Goal: Task Accomplishment & Management: Complete application form

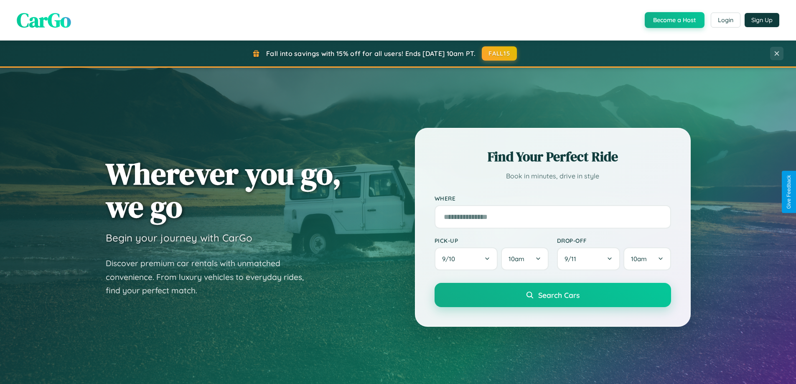
scroll to position [360, 0]
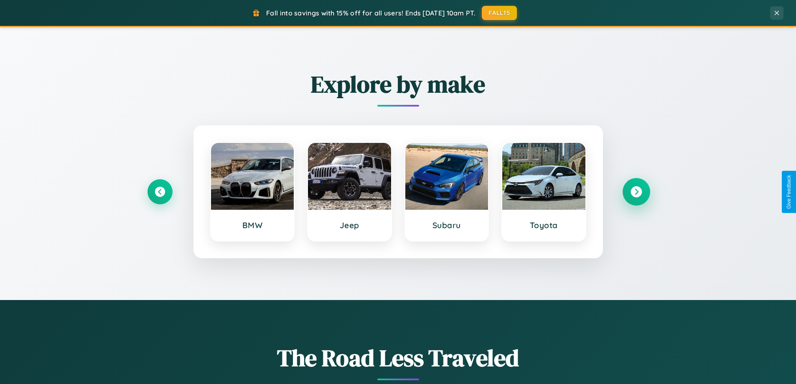
click at [636, 192] on icon at bounding box center [635, 191] width 11 height 11
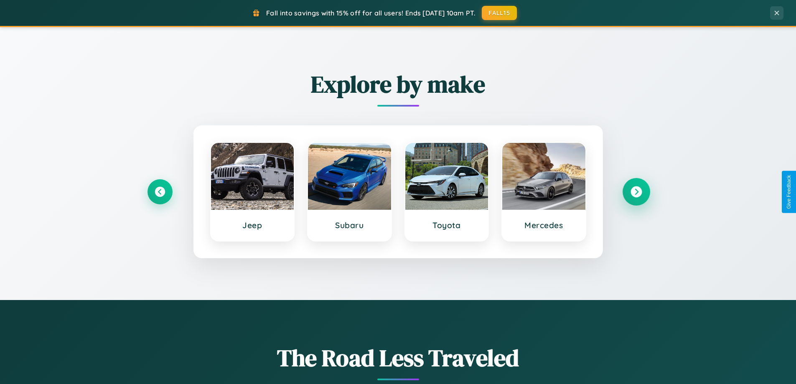
click at [636, 192] on icon at bounding box center [635, 191] width 11 height 11
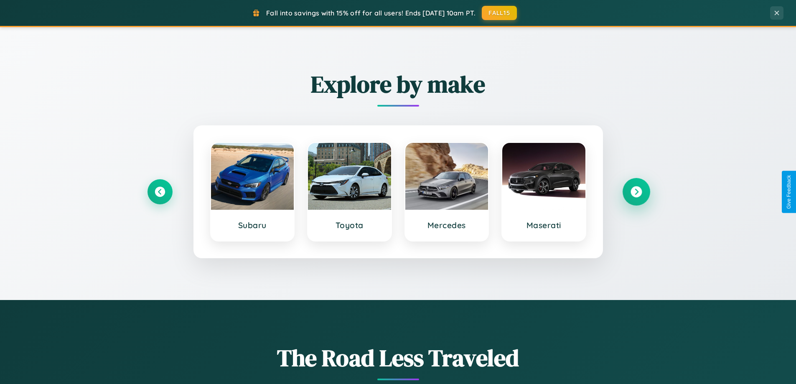
click at [636, 192] on icon at bounding box center [635, 191] width 11 height 11
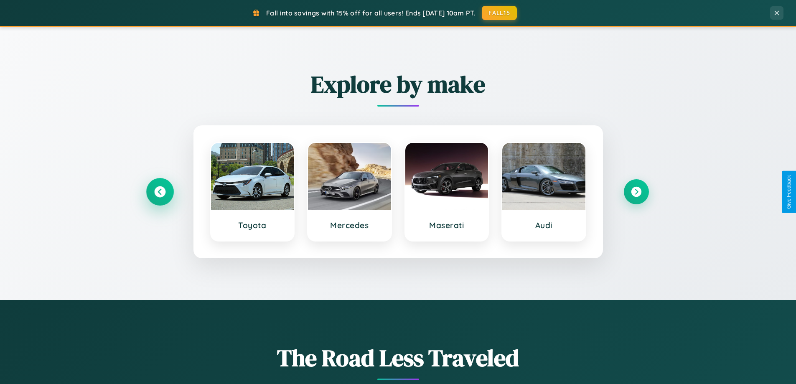
click at [160, 192] on icon at bounding box center [159, 191] width 11 height 11
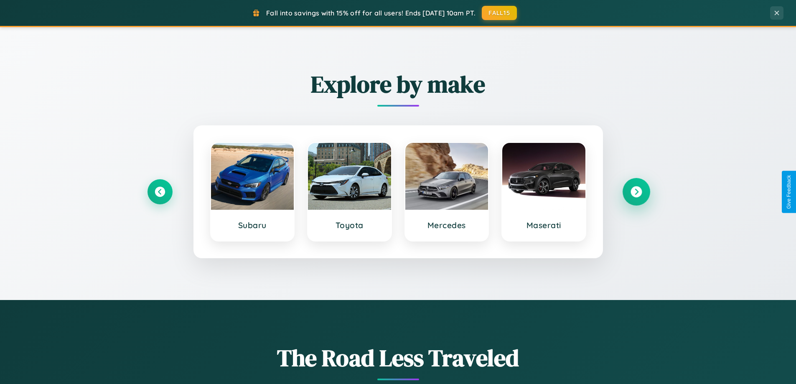
click at [636, 192] on icon at bounding box center [635, 191] width 11 height 11
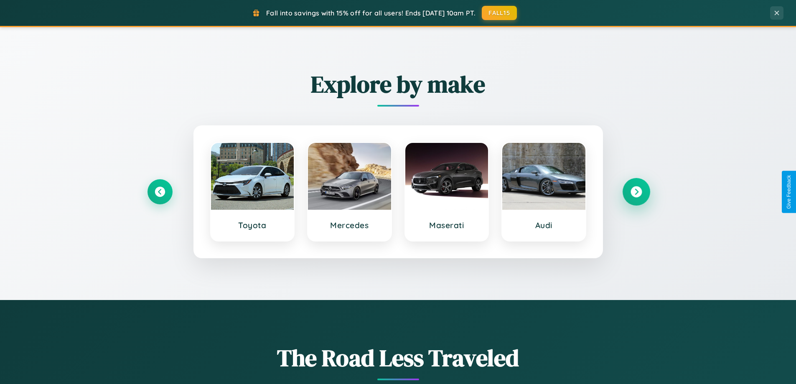
scroll to position [1607, 0]
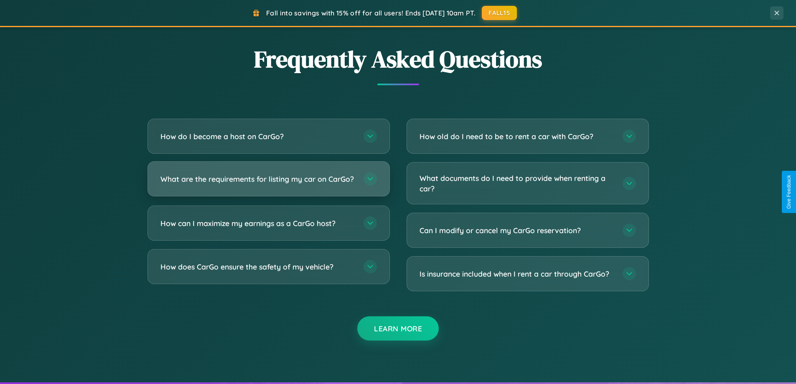
click at [268, 183] on h3 "What are the requirements for listing my car on CarGo?" at bounding box center [257, 179] width 195 height 10
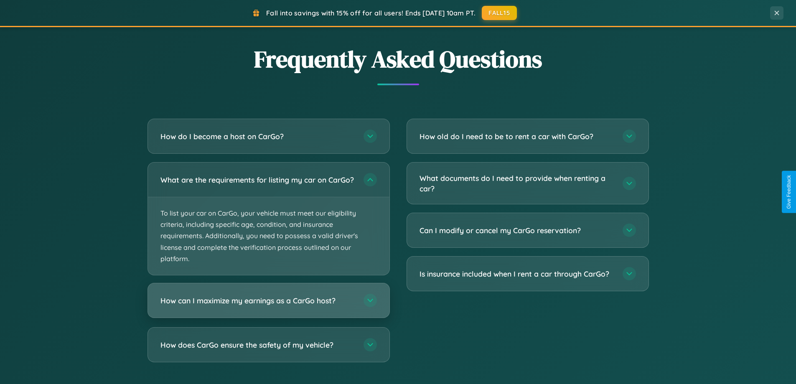
click at [268, 306] on h3 "How can I maximize my earnings as a CarGo host?" at bounding box center [257, 300] width 195 height 10
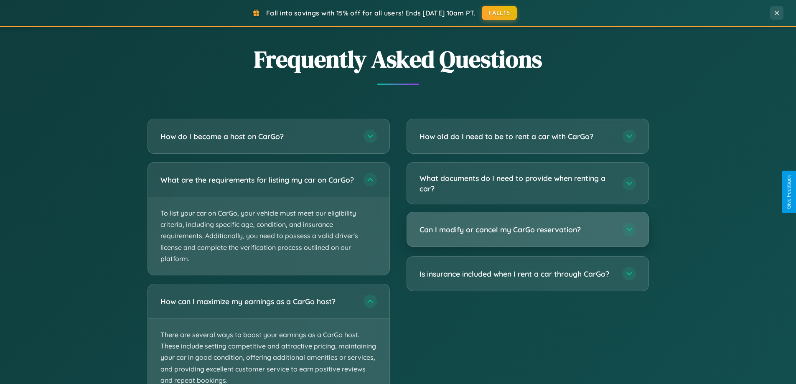
click at [527, 230] on h3 "Can I modify or cancel my CarGo reservation?" at bounding box center [516, 229] width 195 height 10
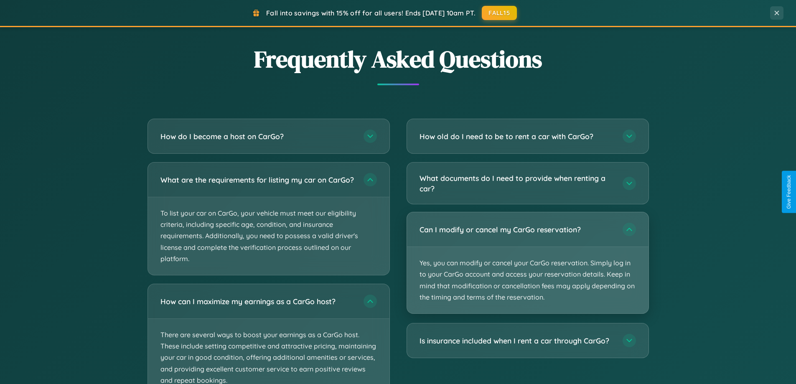
click at [527, 263] on p "Yes, you can modify or cancel your CarGo reservation. Simply log in to your Car…" at bounding box center [527, 280] width 241 height 66
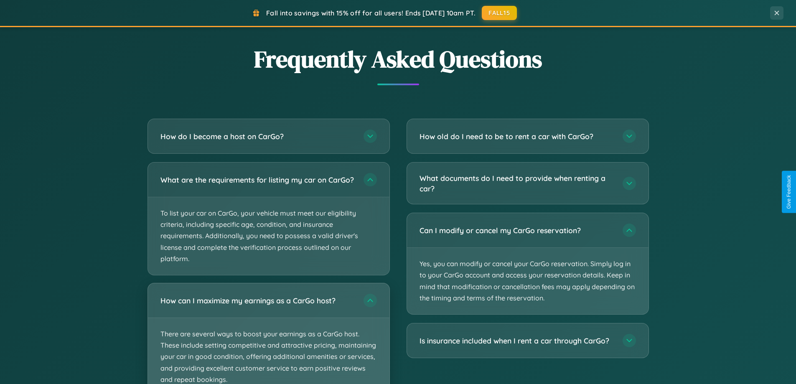
click at [268, 337] on p "There are several ways to boost your earnings as a CarGo host. These include se…" at bounding box center [268, 357] width 241 height 78
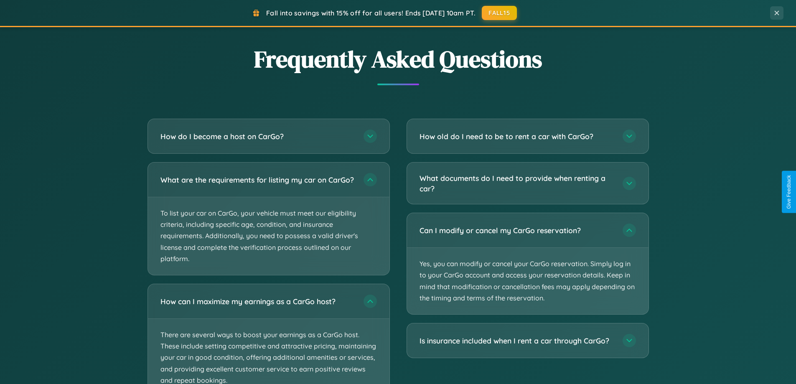
scroll to position [0, 0]
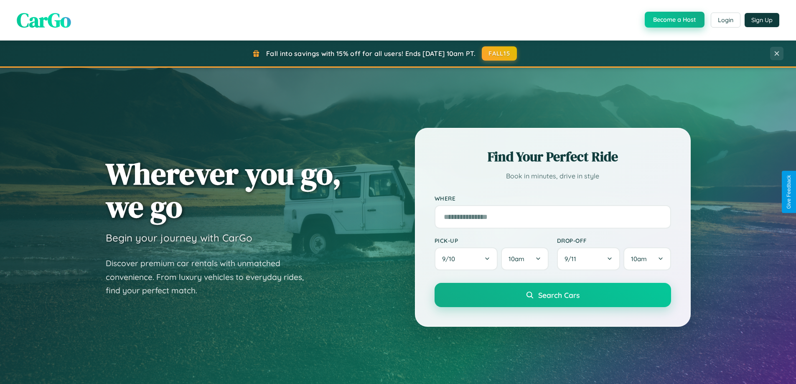
click at [673, 20] on button "Become a Host" at bounding box center [674, 20] width 60 height 16
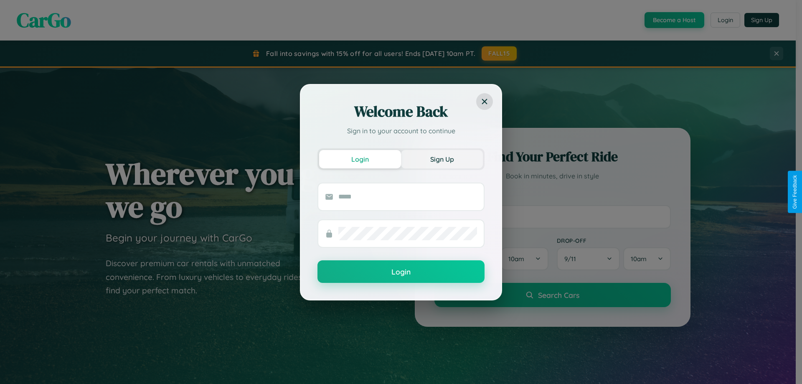
click at [442, 159] on button "Sign Up" at bounding box center [442, 159] width 82 height 18
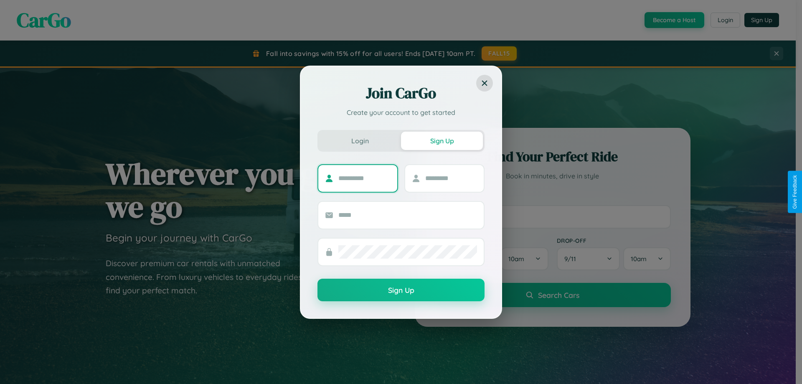
click at [364, 178] on input "text" at bounding box center [364, 178] width 52 height 13
type input "*******"
click at [451, 178] on input "text" at bounding box center [451, 178] width 52 height 13
type input "*****"
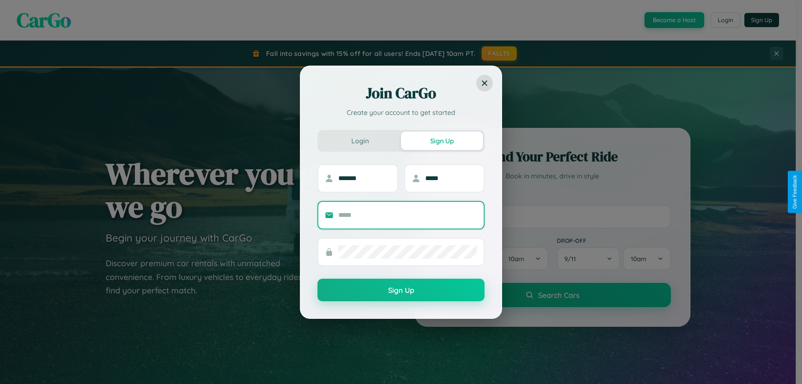
click at [408, 215] on input "text" at bounding box center [407, 214] width 139 height 13
type input "**********"
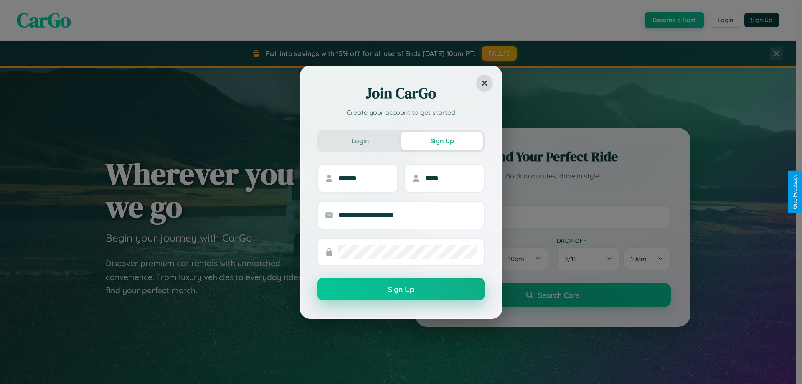
click at [401, 289] on button "Sign Up" at bounding box center [400, 289] width 167 height 23
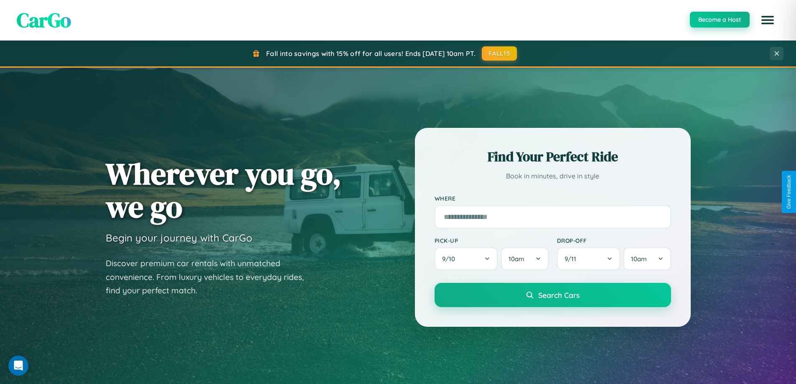
click at [719, 20] on button "Become a Host" at bounding box center [719, 20] width 60 height 16
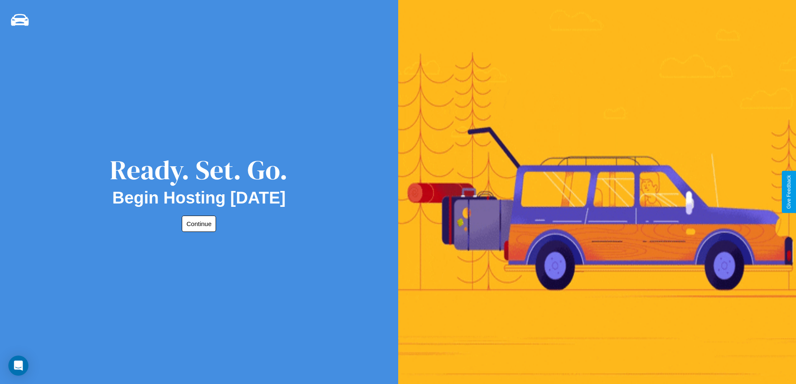
click at [197, 223] on button "Continue" at bounding box center [199, 223] width 34 height 16
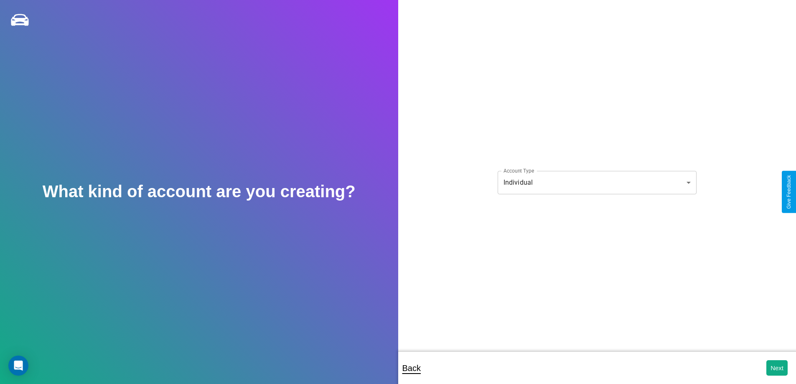
click at [596, 182] on body "**********" at bounding box center [398, 197] width 796 height 395
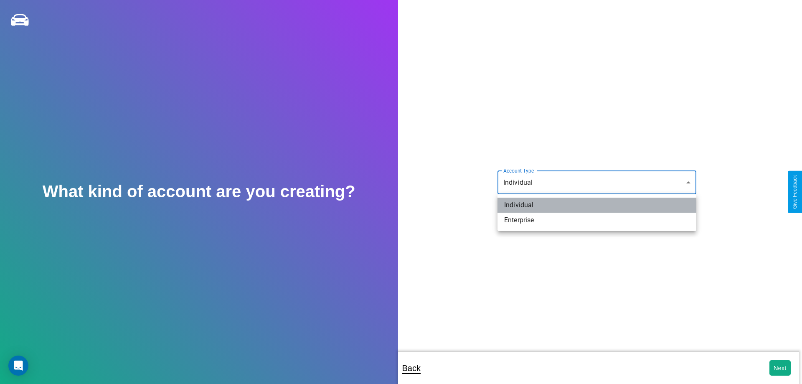
click at [597, 205] on li "Individual" at bounding box center [596, 205] width 199 height 15
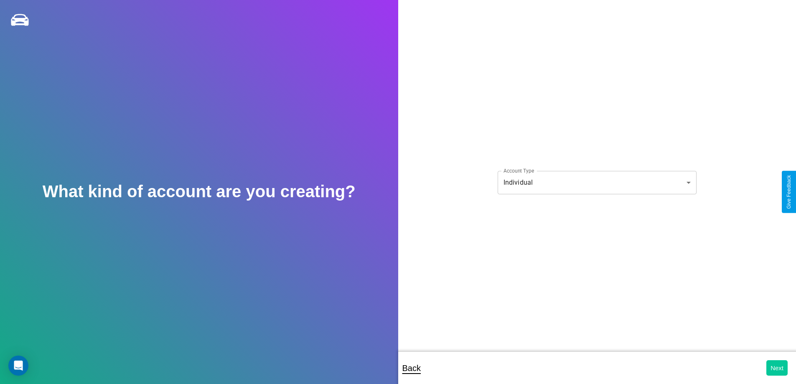
click at [776, 368] on button "Next" at bounding box center [776, 367] width 21 height 15
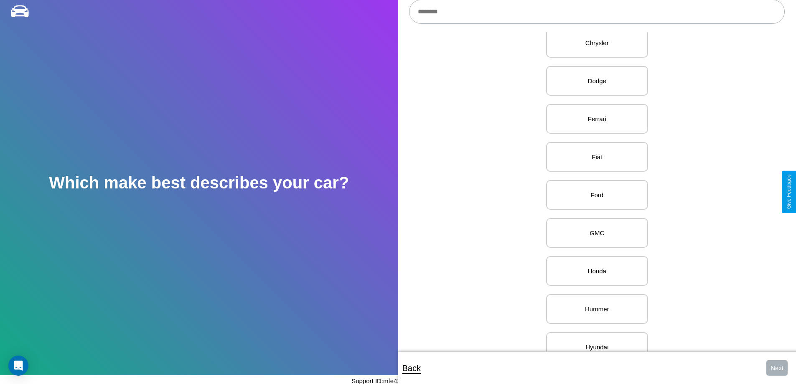
scroll to position [400, 0]
click at [593, 192] on p "GMC" at bounding box center [597, 191] width 84 height 11
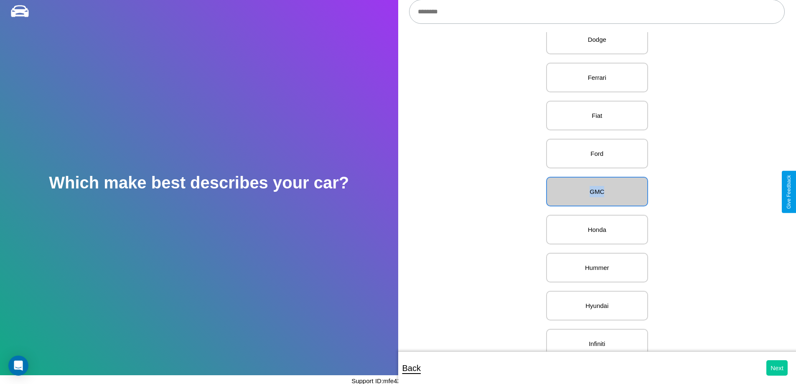
click at [776, 368] on button "Next" at bounding box center [776, 367] width 21 height 15
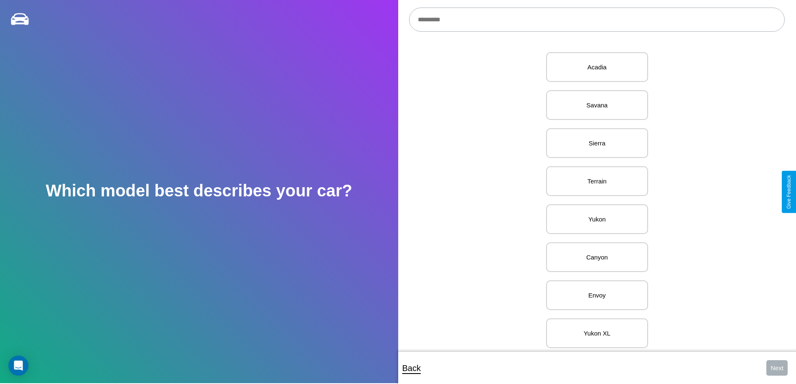
scroll to position [400, 0]
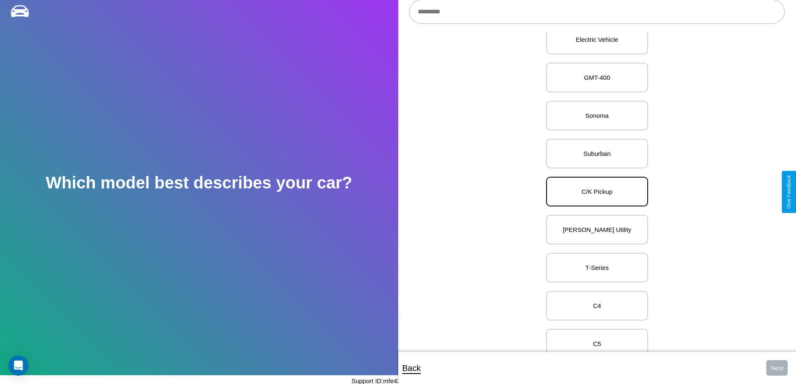
click at [593, 192] on p "C/K Pickup" at bounding box center [597, 191] width 84 height 11
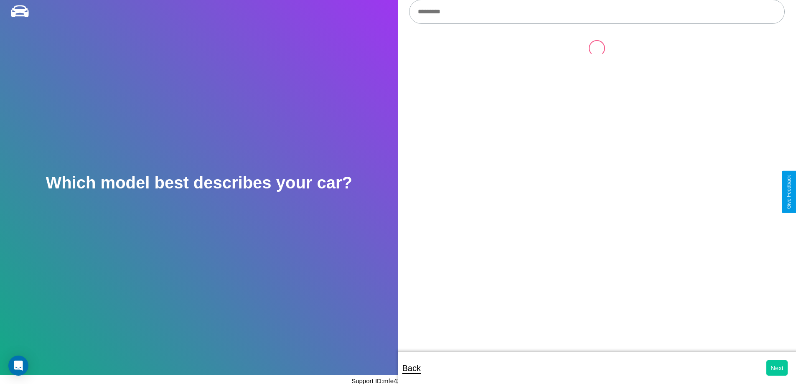
click at [776, 368] on button "Next" at bounding box center [776, 367] width 21 height 15
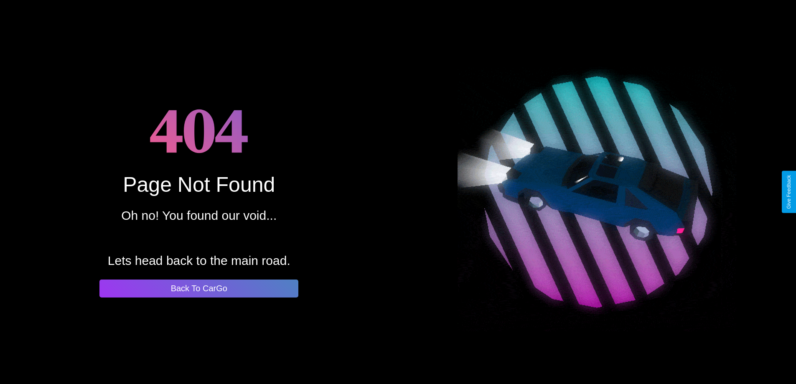
click at [199, 288] on button "Back To CarGo" at bounding box center [198, 288] width 199 height 18
